Goal: Task Accomplishment & Management: Use online tool/utility

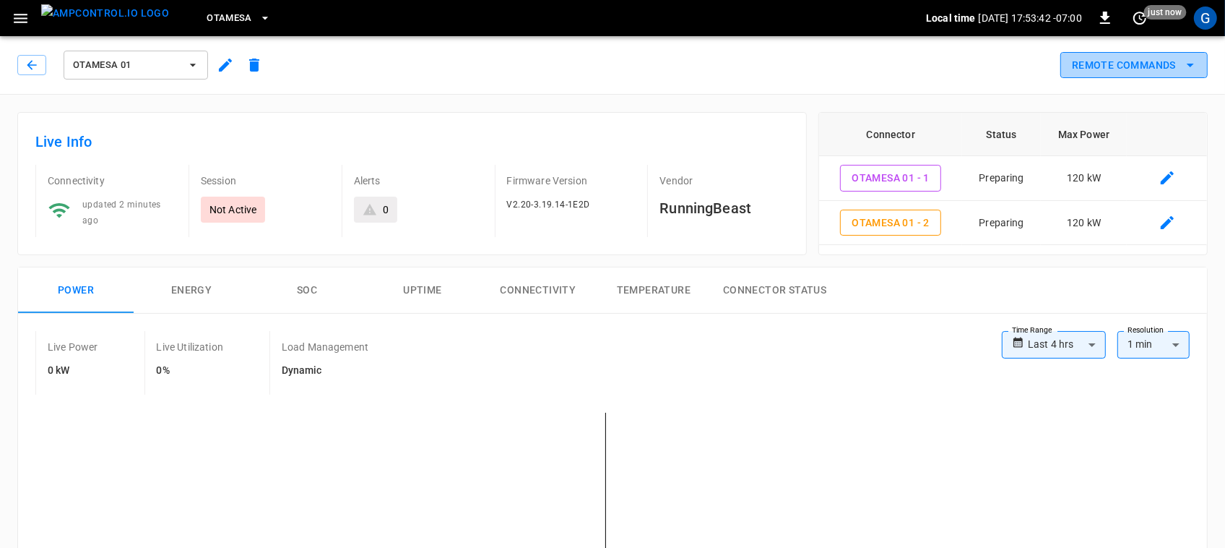
click at [1196, 61] on icon "remote commands options" at bounding box center [1190, 64] width 17 height 17
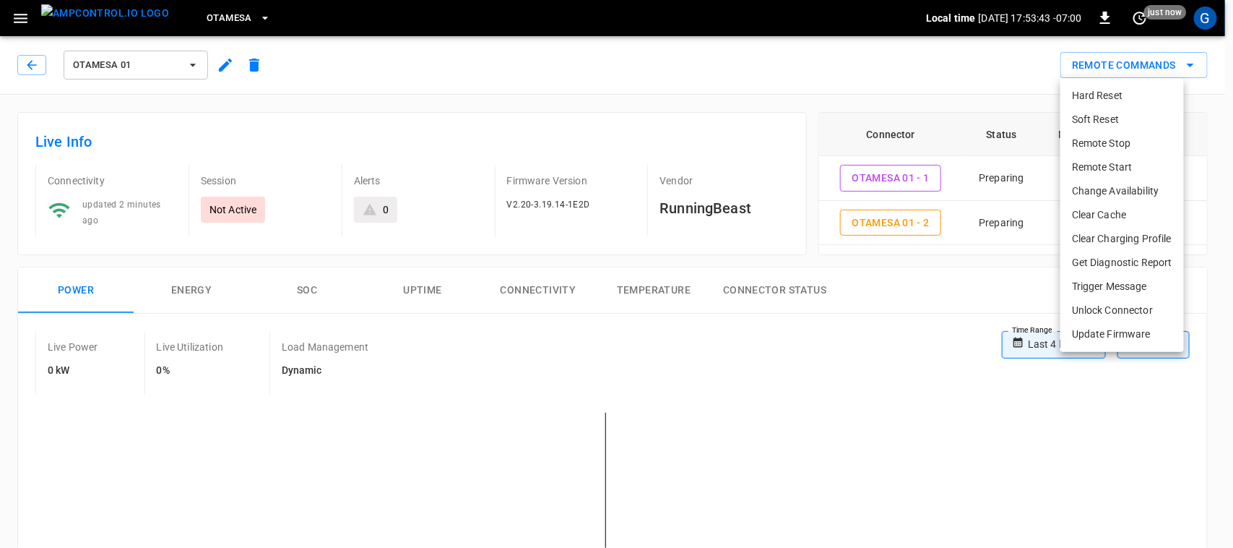
click at [1135, 165] on li "Remote Start" at bounding box center [1122, 167] width 124 height 24
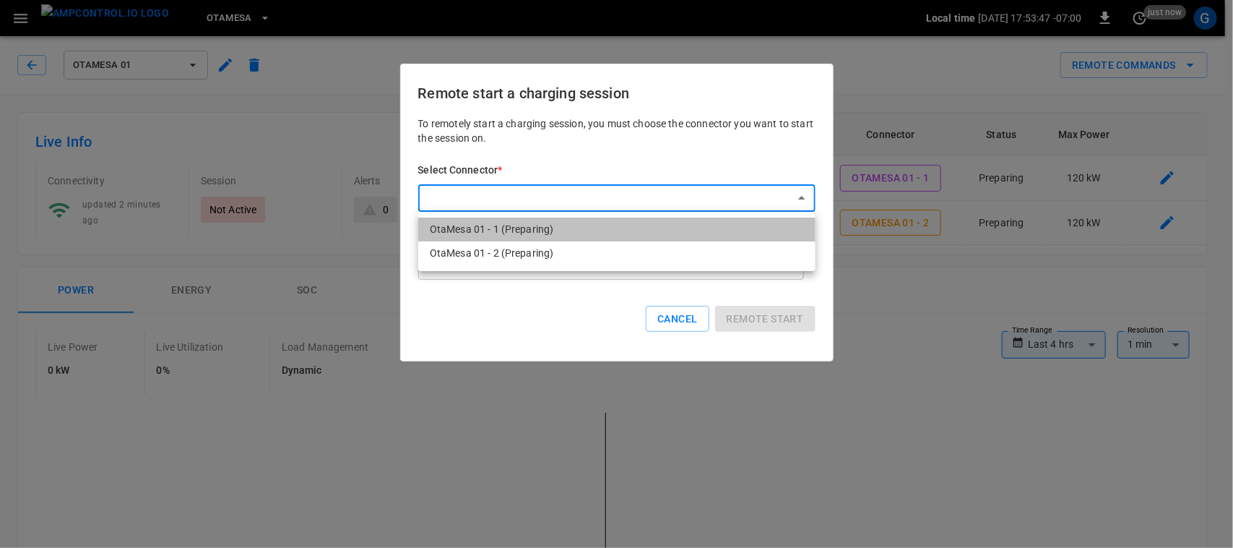
click at [546, 230] on li "OtaMesa 01 - 1 (Preparing)" at bounding box center [616, 229] width 397 height 24
type input "**********"
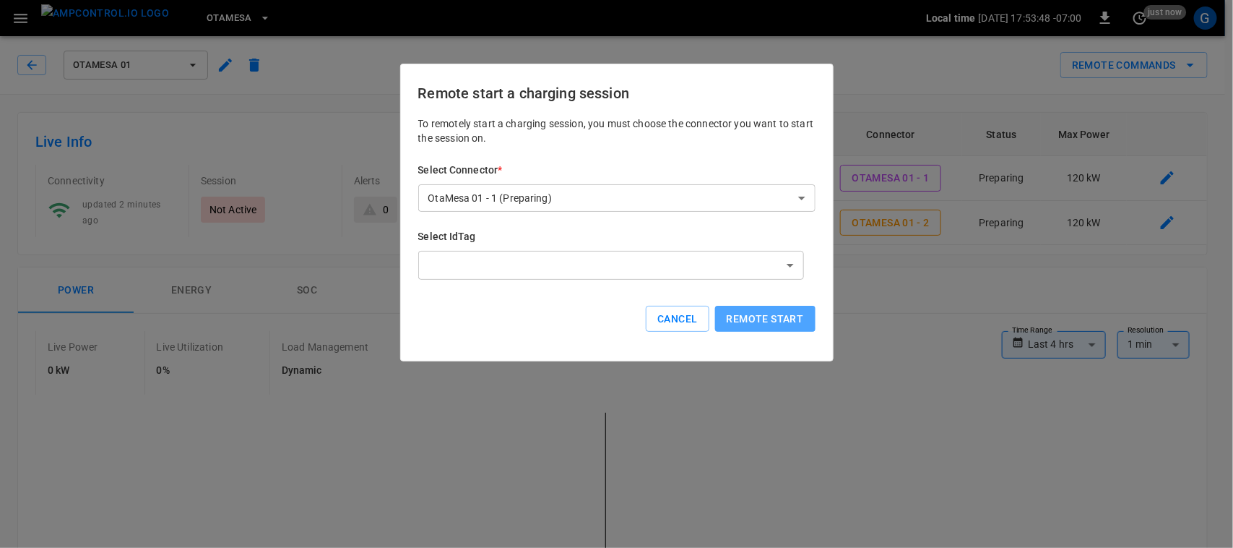
click at [763, 316] on button "Remote start" at bounding box center [765, 319] width 100 height 27
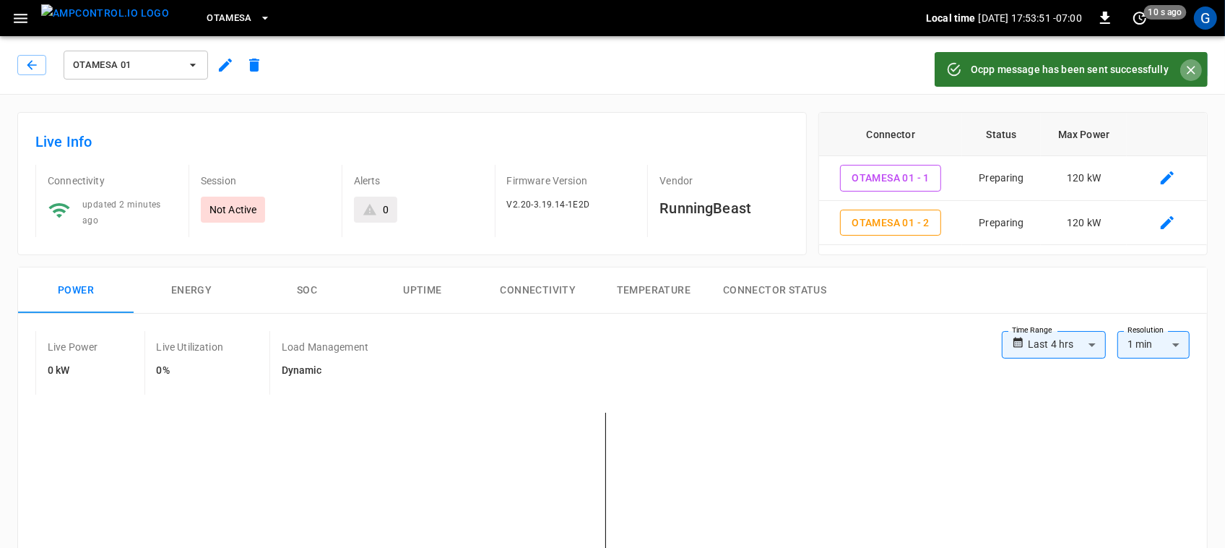
click at [1192, 63] on icon "Close" at bounding box center [1191, 70] width 14 height 14
click at [1192, 63] on icon "remote commands options" at bounding box center [1190, 64] width 17 height 17
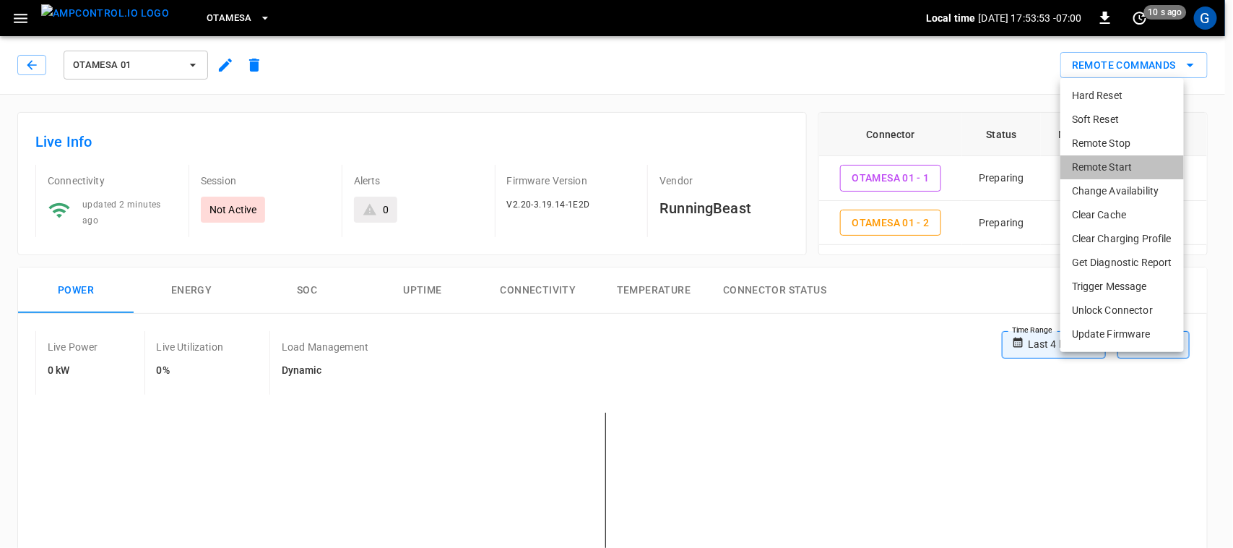
click at [1098, 164] on li "Remote Start" at bounding box center [1122, 167] width 124 height 24
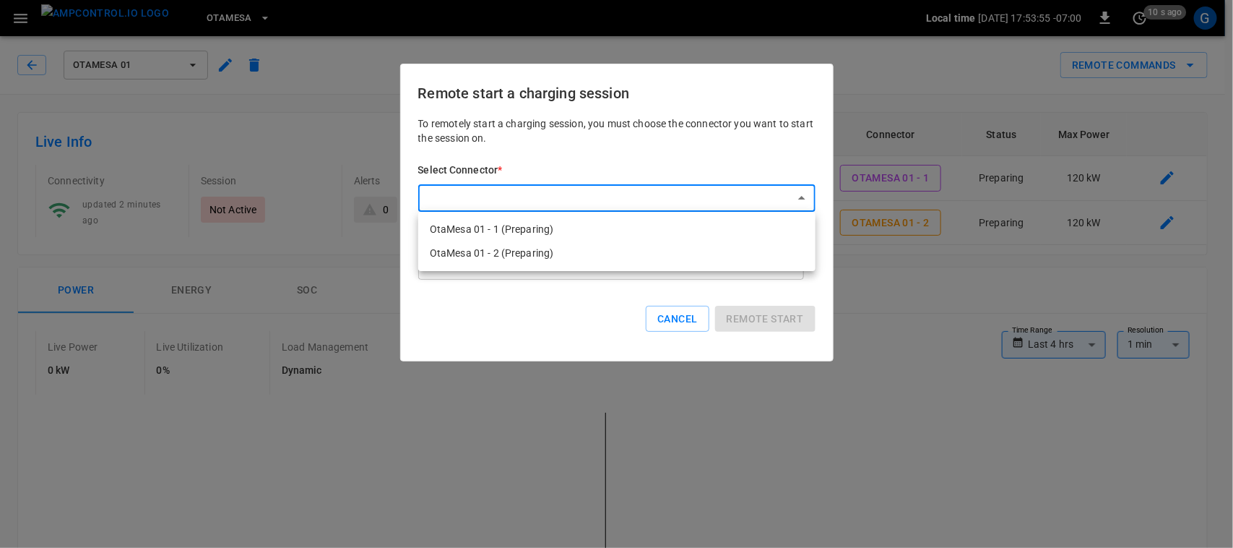
click at [510, 251] on li "OtaMesa 01 - 2 (Preparing)" at bounding box center [616, 253] width 397 height 24
type input "**********"
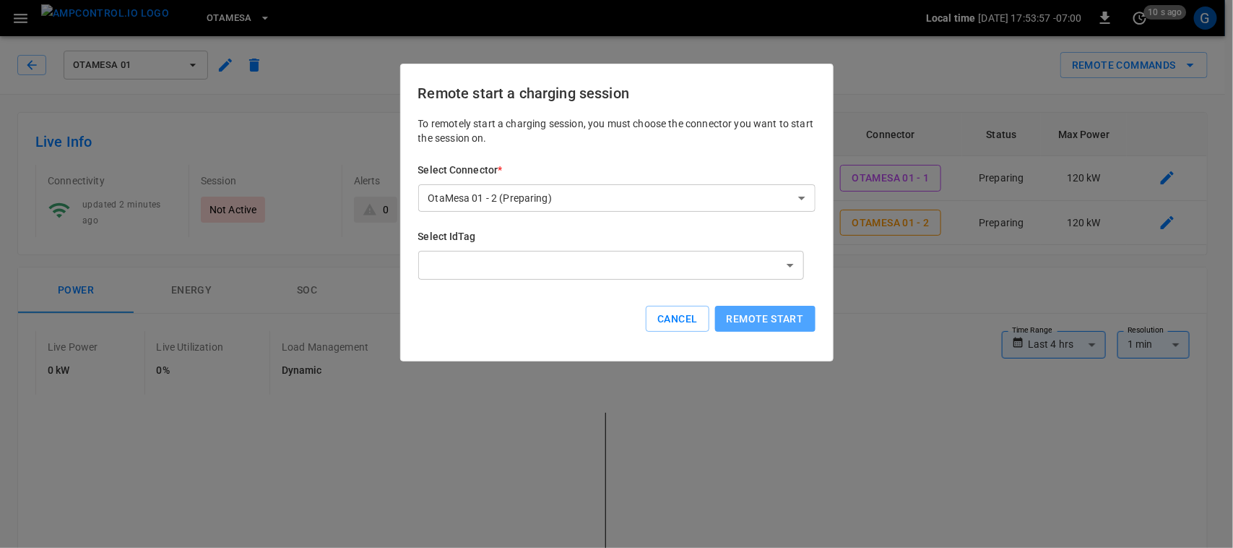
click at [768, 319] on button "Remote start" at bounding box center [765, 319] width 100 height 27
